Goal: Understand process/instructions: Learn about a topic

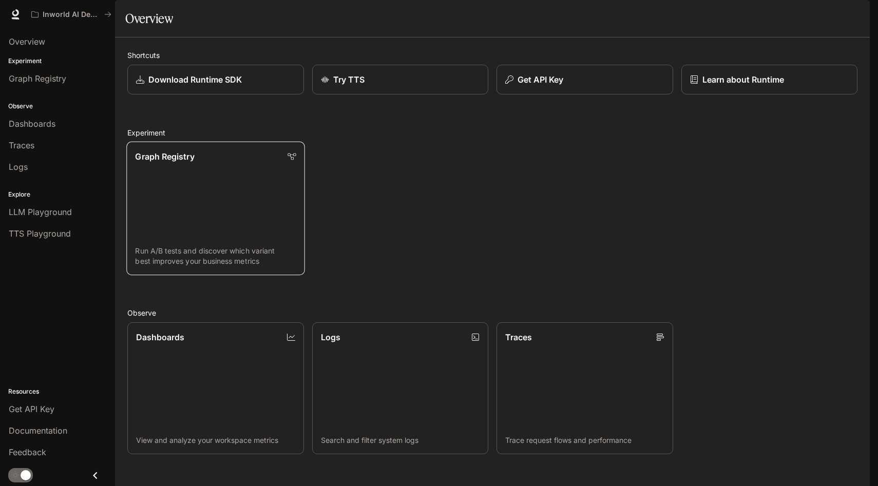
click at [156, 163] on p "Graph Registry" at bounding box center [164, 156] width 59 height 12
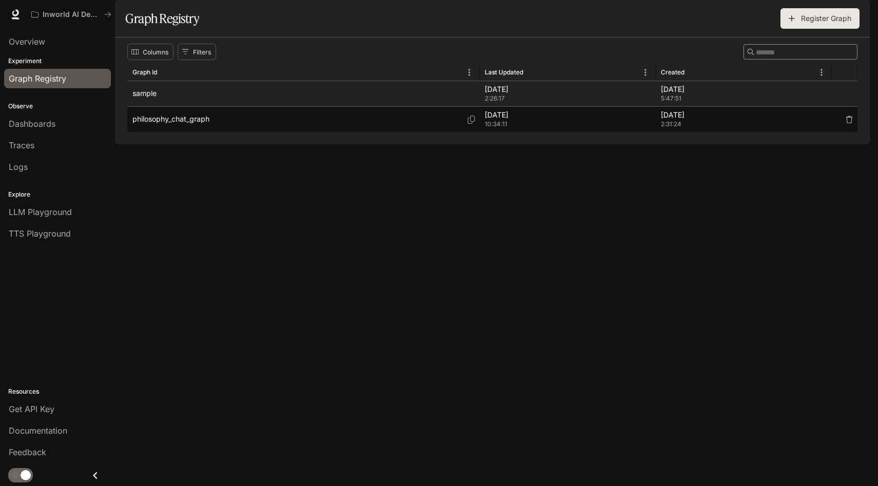
click at [181, 124] on p "philosophy_chat_graph" at bounding box center [170, 119] width 77 height 10
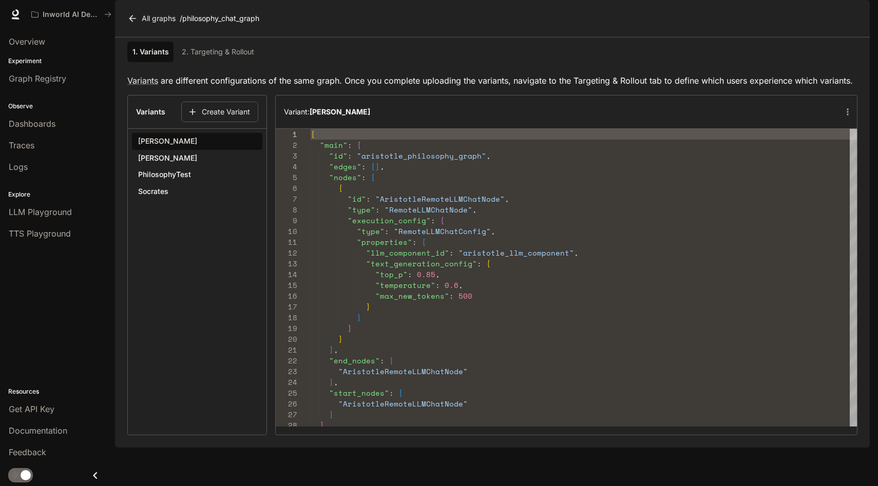
click at [196, 183] on button "PhilosophyTest" at bounding box center [197, 174] width 130 height 17
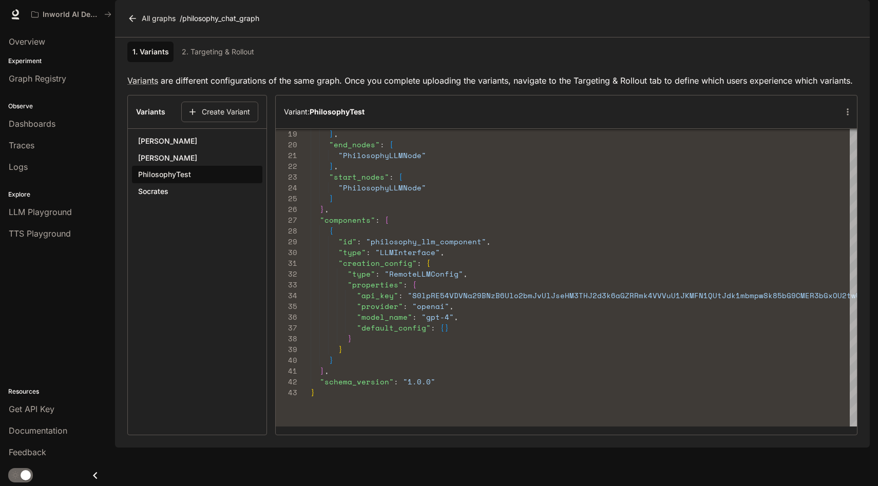
click at [162, 167] on button "[PERSON_NAME]" at bounding box center [197, 157] width 130 height 17
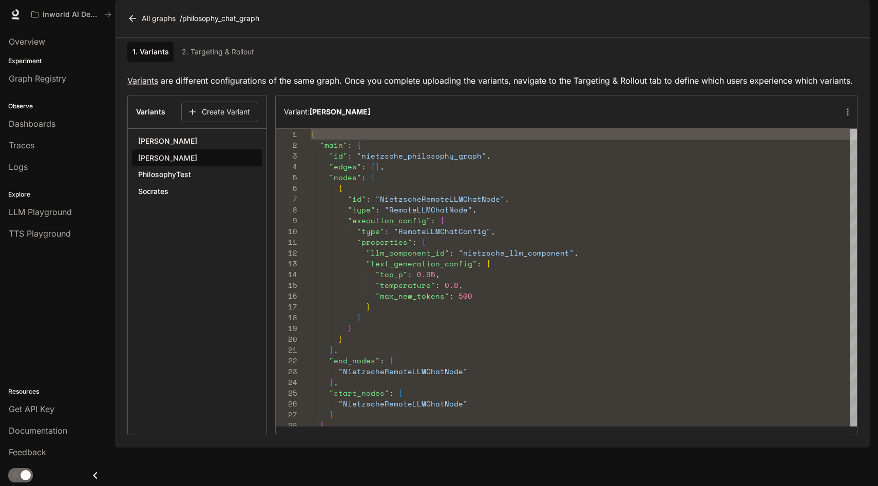
click at [245, 62] on link "2. Targeting & Rollout" at bounding box center [218, 52] width 81 height 21
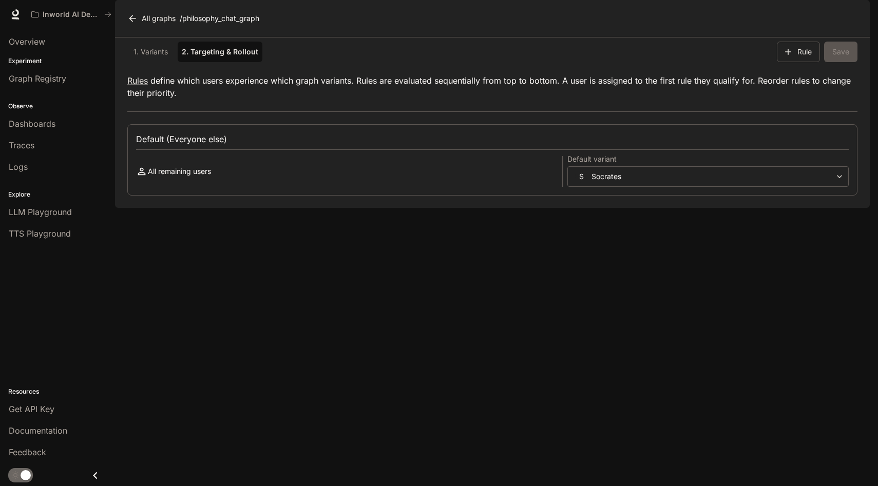
click at [131, 62] on link "1. Variants" at bounding box center [150, 52] width 46 height 21
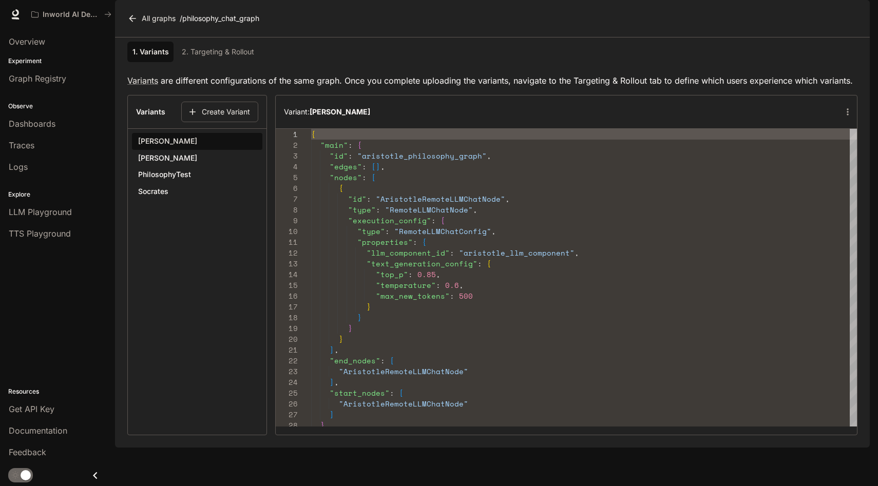
click at [208, 62] on link "2. Targeting & Rollout" at bounding box center [218, 52] width 81 height 21
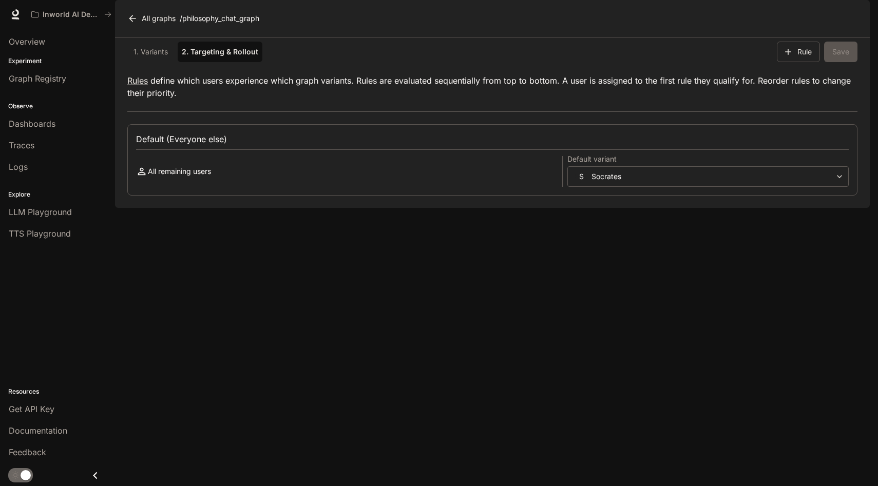
click at [442, 152] on div "**********" at bounding box center [492, 157] width 730 height 75
click at [264, 99] on p "Rules define which users experience which graph variants. Rules are evaluated s…" at bounding box center [492, 86] width 730 height 25
click at [141, 62] on link "1. Variants" at bounding box center [150, 52] width 46 height 21
